Goal: Task Accomplishment & Management: Manage account settings

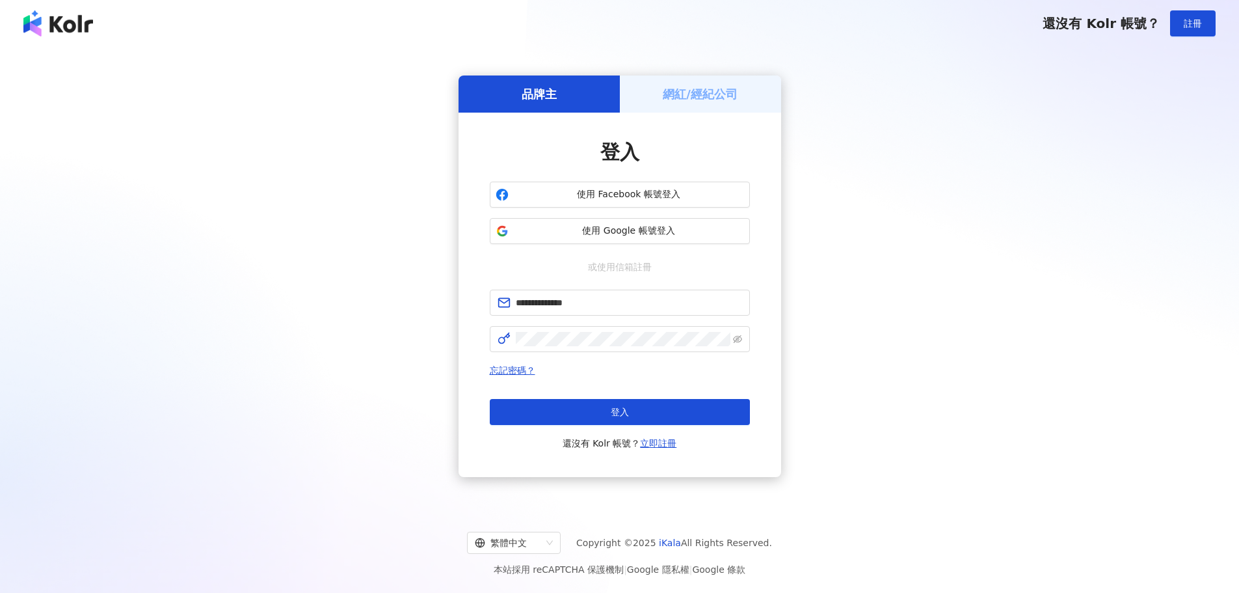
type input "**********"
click button "登入" at bounding box center [620, 412] width 260 height 26
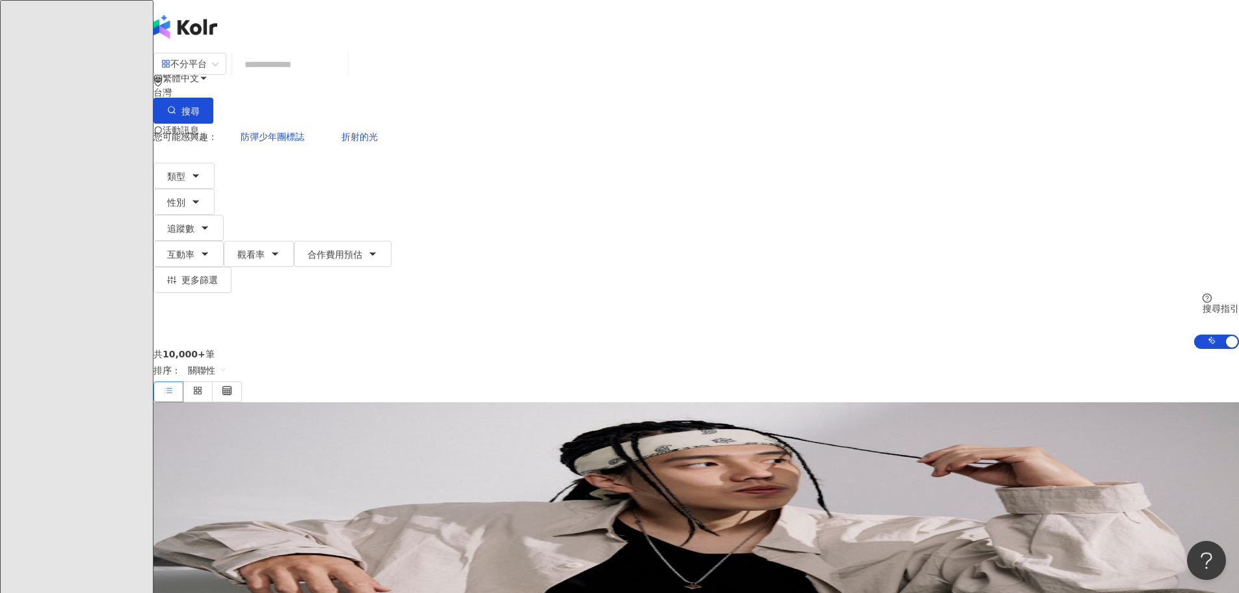
click at [189, 178] on icon at bounding box center [184, 182] width 9 height 9
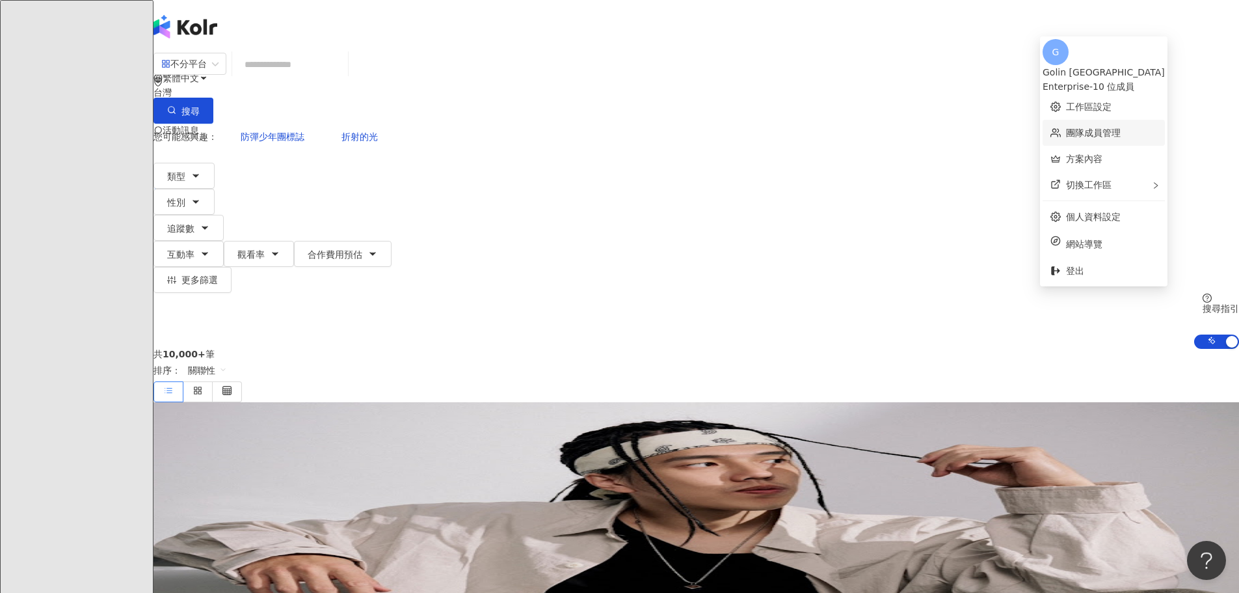
click at [1091, 129] on link "團隊成員管理" at bounding box center [1093, 132] width 55 height 10
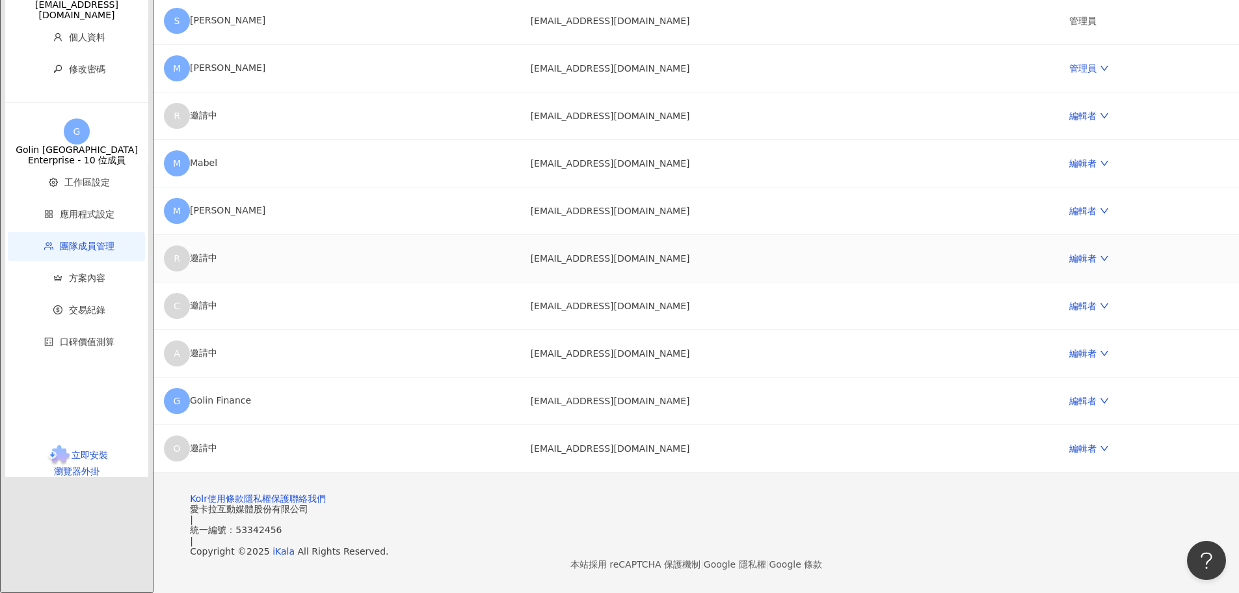
scroll to position [195, 0]
click at [1069, 121] on link "編輯者" at bounding box center [1088, 116] width 39 height 10
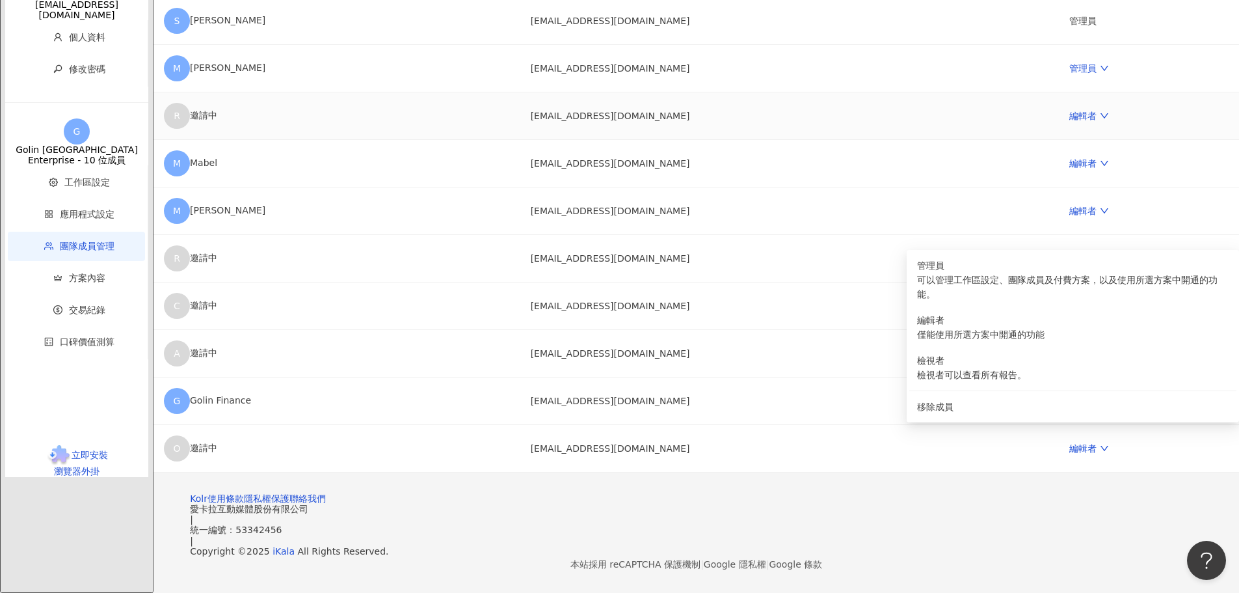
click at [1059, 140] on td "編輯者" at bounding box center [1149, 115] width 180 height 47
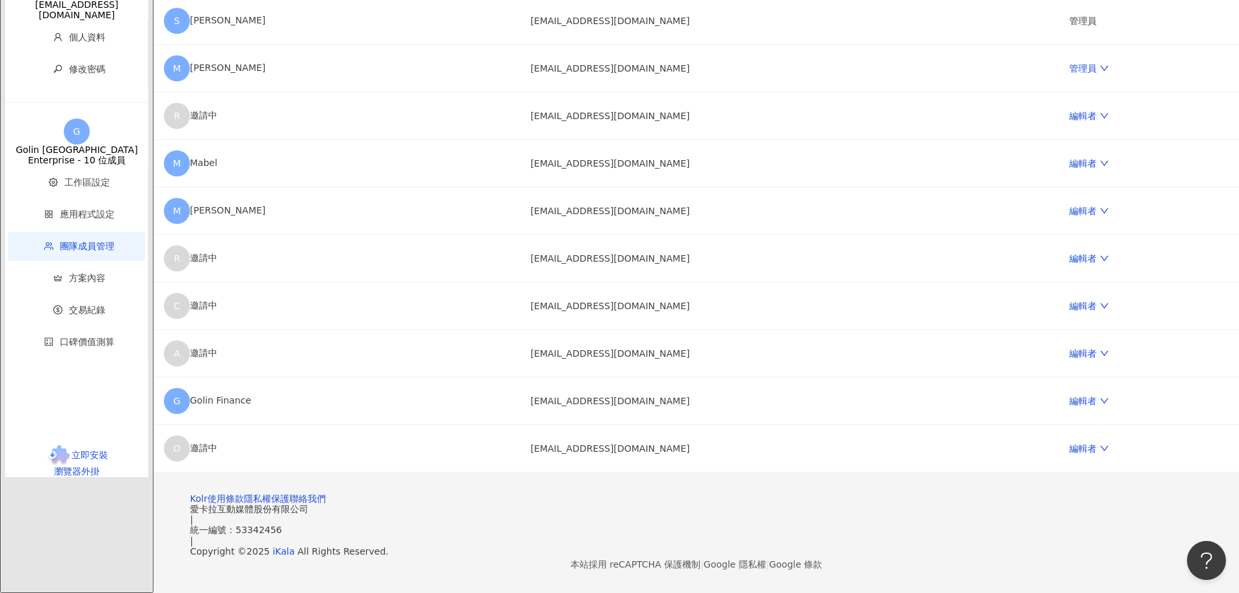
drag, startPoint x: 244, startPoint y: 260, endPoint x: 252, endPoint y: 180, distance: 80.4
click at [244, 260] on main "團隊成員管理 邀請團隊成員加入 團隊成員人數上限：10 ｜ 剩餘額度：0 想獲得更多額度？聯絡我們 請輸入一個或多個電子郵件 管理員 傳送邀請 用戶名稱 Em…" at bounding box center [695, 172] width 1085 height 600
click at [1100, 396] on icon "down" at bounding box center [1104, 400] width 9 height 9
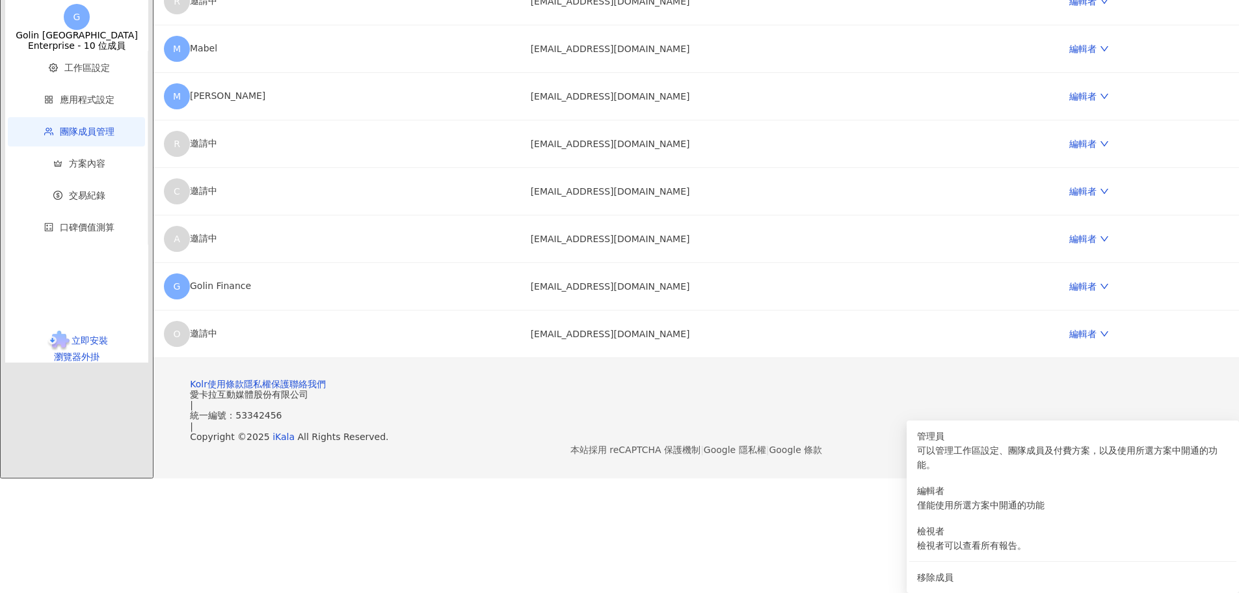
click at [1188, 178] on main "團隊成員管理 邀請團隊成員加入 團隊成員人數上限：10 ｜ 剩餘額度：0 想獲得更多額度？聯絡我們 請輸入一個或多個電子郵件 管理員 傳送邀請 用戶名稱 Em…" at bounding box center [695, 57] width 1085 height 600
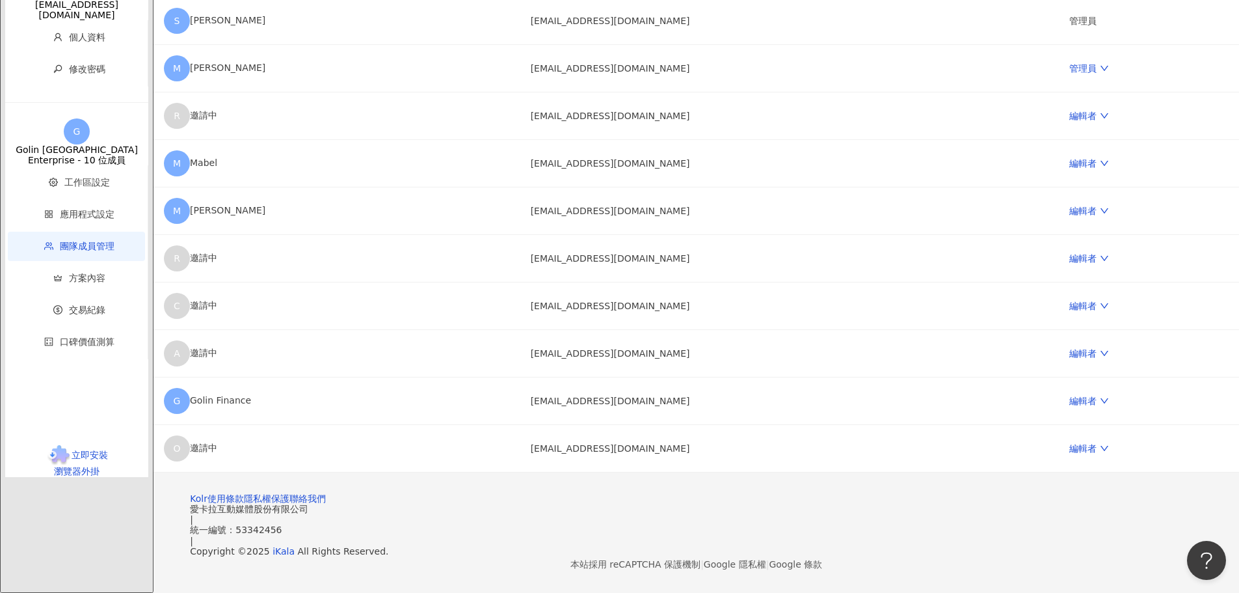
click at [1177, 159] on main "團隊成員管理 邀請團隊成員加入 團隊成員人數上限：10 ｜ 剩餘額度：0 想獲得更多額度？聯絡我們 請輸入一個或多個電子郵件 管理員 傳送邀請 用戶名稱 Em…" at bounding box center [695, 172] width 1085 height 600
